Goal: Find specific page/section: Find specific page/section

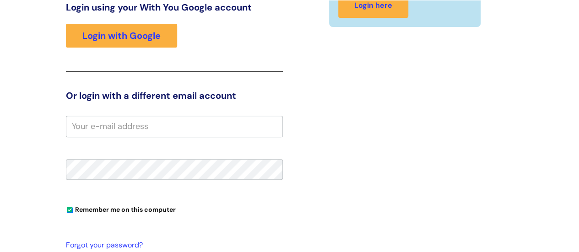
scroll to position [140, 0]
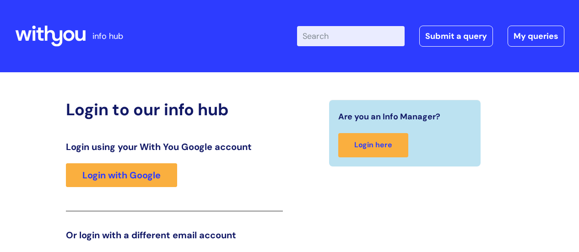
scroll to position [140, 0]
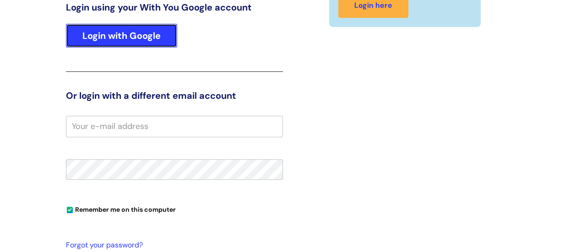
click at [139, 34] on link "Login with Google" at bounding box center [121, 36] width 111 height 24
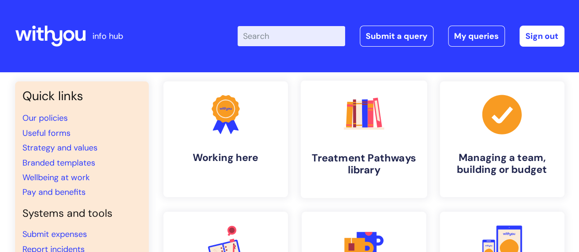
click at [358, 135] on icon ".cls-1{fill:#f89b22;}.cls-1,.cls-2,.cls-3,.cls-4,.cls-5,.cls-6,.cls-7{stroke-wi…" at bounding box center [363, 114] width 45 height 45
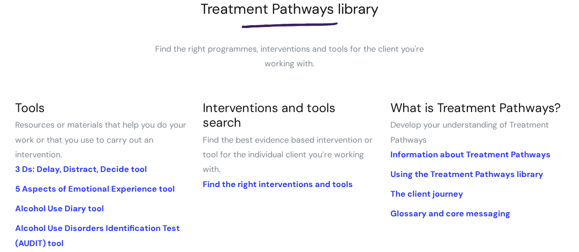
scroll to position [142, 0]
